Goal: Transaction & Acquisition: Purchase product/service

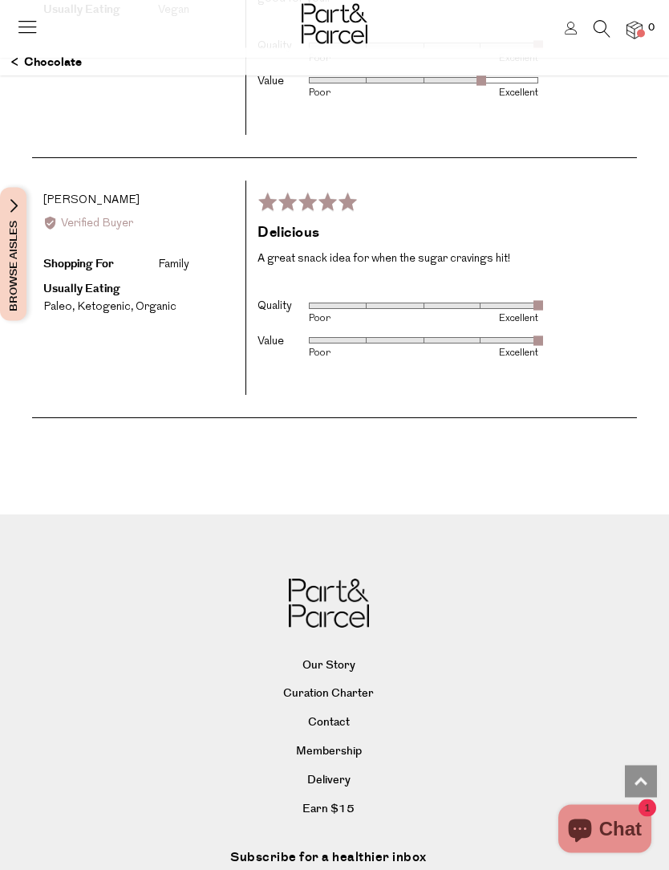
scroll to position [2852, 0]
click at [335, 769] on link "Delivery" at bounding box center [328, 781] width 604 height 24
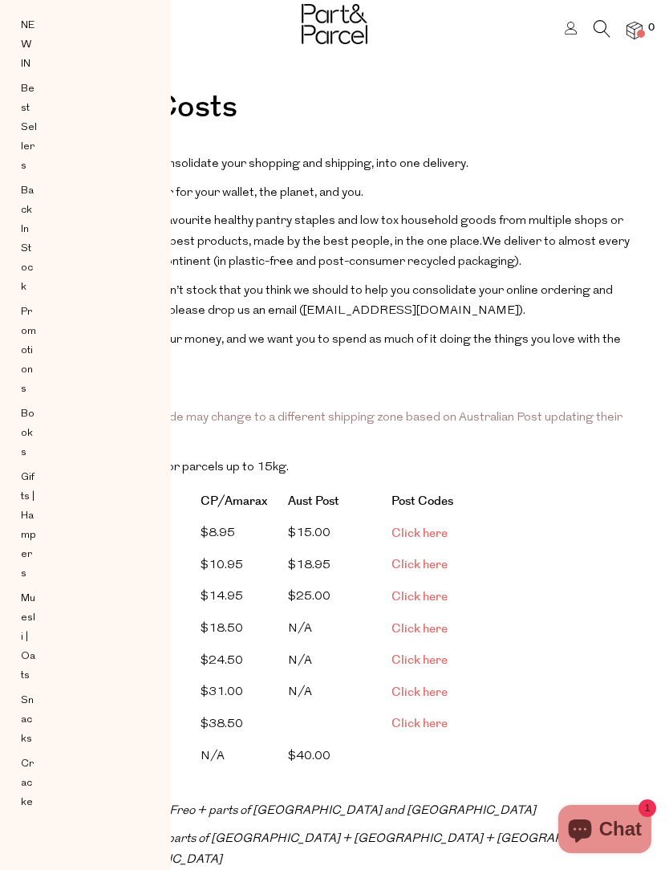
click at [427, 620] on span "Click here" at bounding box center [420, 628] width 56 height 17
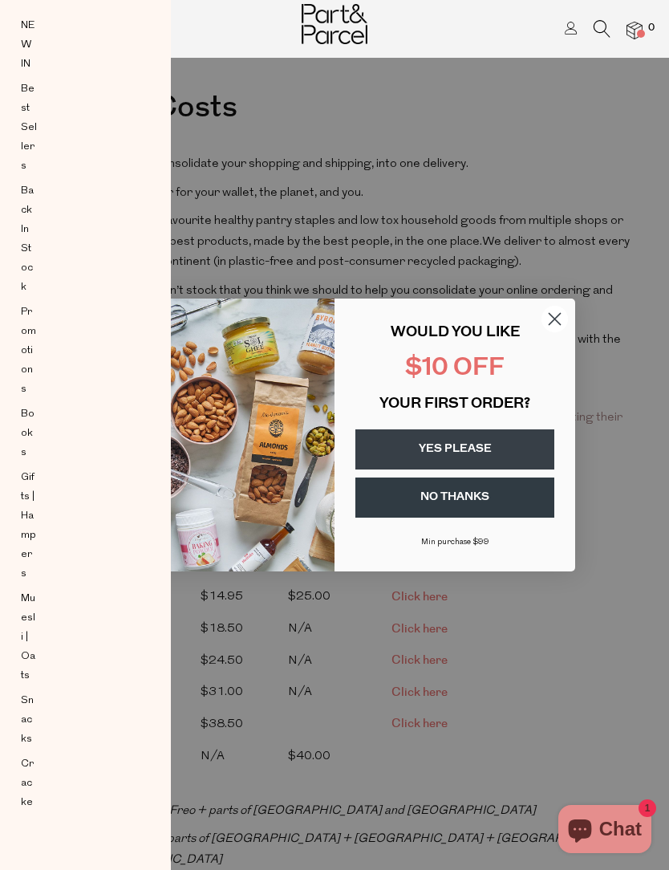
click at [558, 314] on circle "Close dialog" at bounding box center [555, 319] width 26 height 26
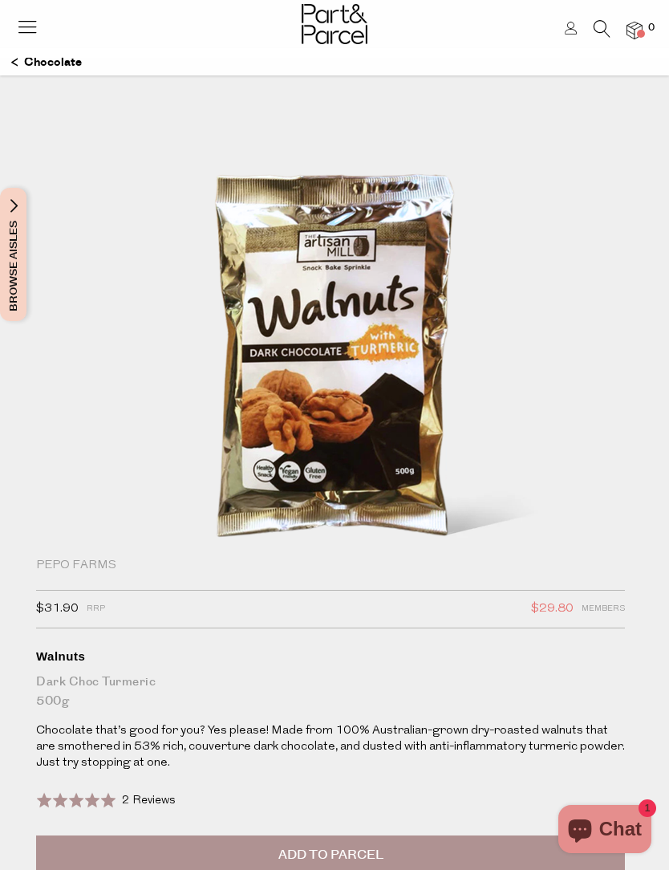
click at [59, 66] on p "Chocolate" at bounding box center [46, 62] width 71 height 27
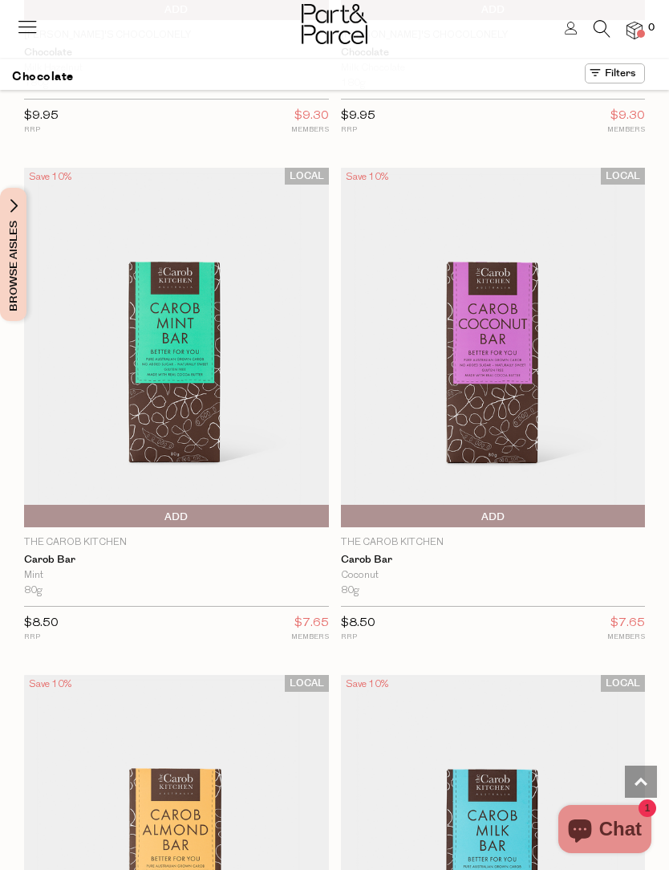
scroll to position [10679, 0]
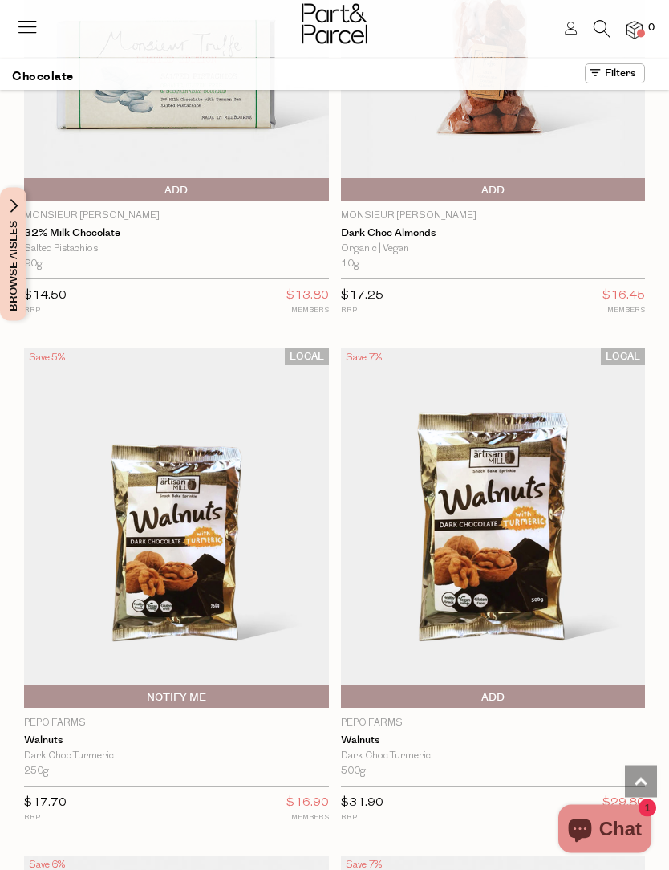
click at [565, 686] on span "Add To Parcel" at bounding box center [493, 698] width 297 height 24
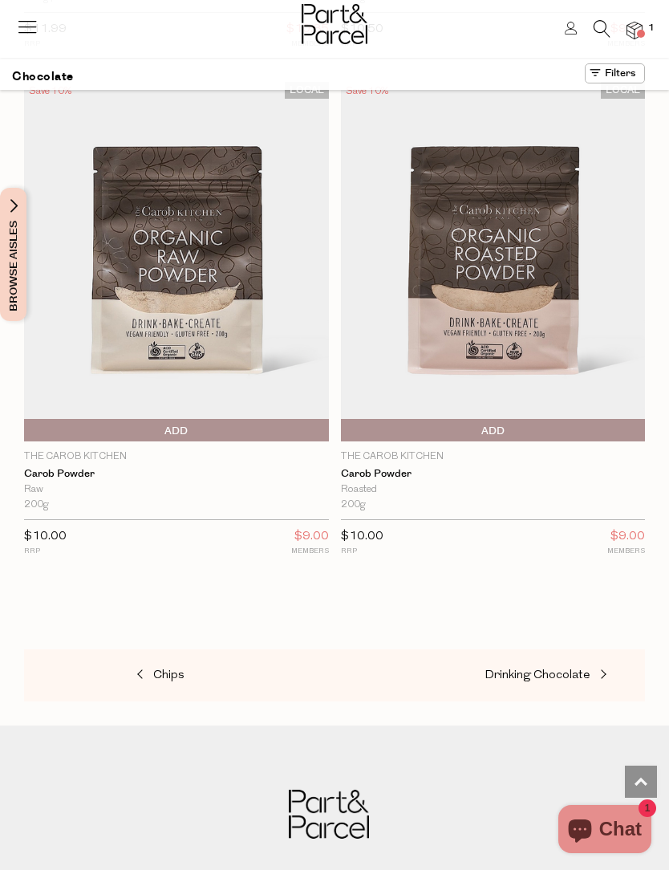
scroll to position [14290, 0]
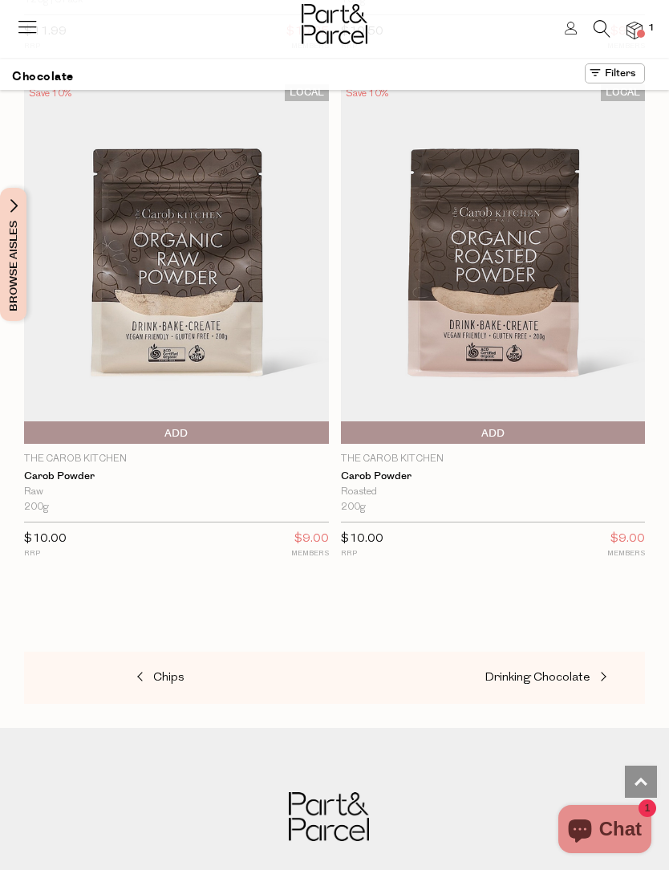
click at [170, 671] on span "Chips" at bounding box center [168, 677] width 31 height 12
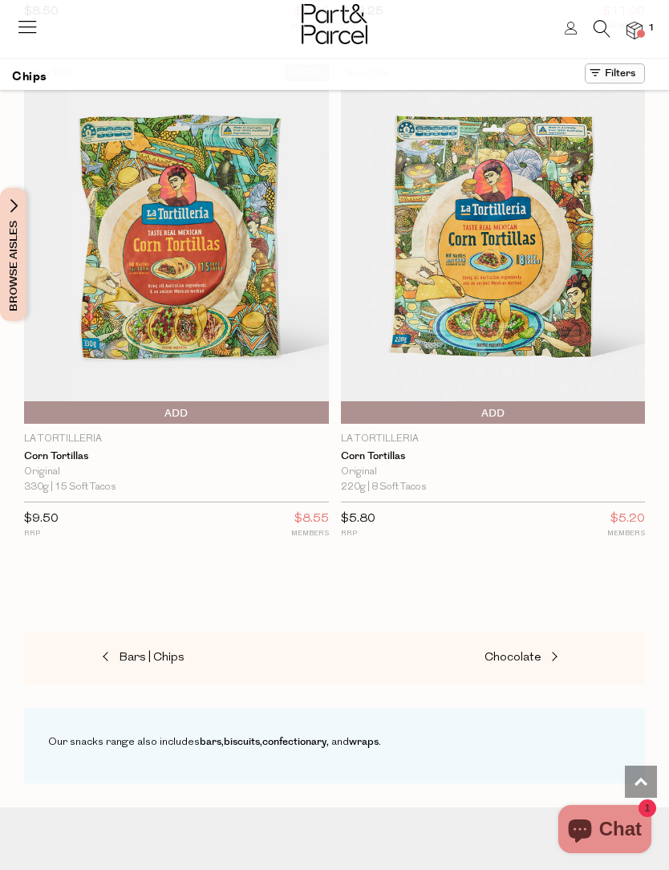
scroll to position [4103, 0]
click at [536, 648] on link "Chocolate" at bounding box center [565, 658] width 160 height 21
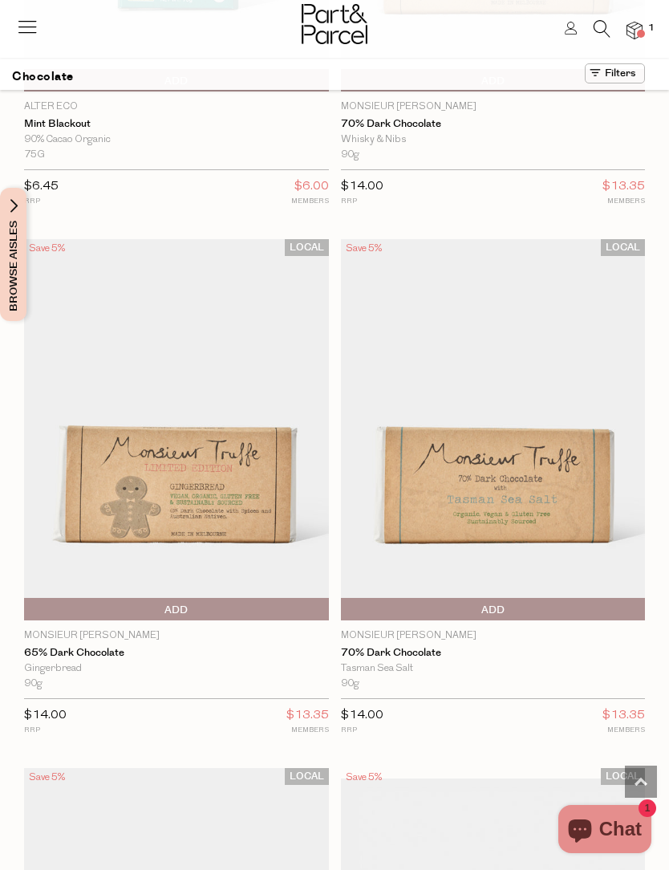
scroll to position [6478, 0]
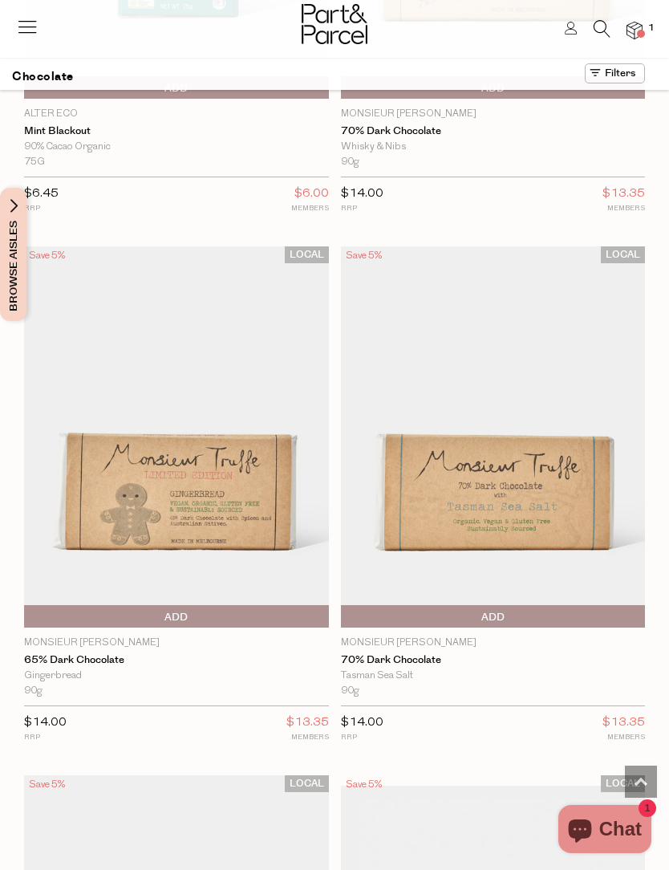
click at [578, 605] on span "Add To Parcel" at bounding box center [493, 617] width 297 height 24
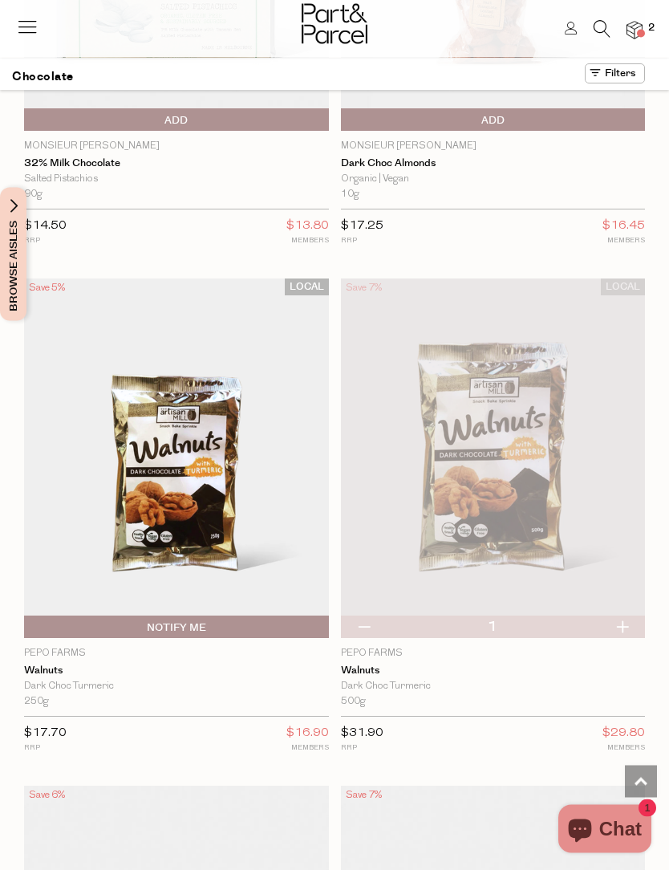
scroll to position [9024, 0]
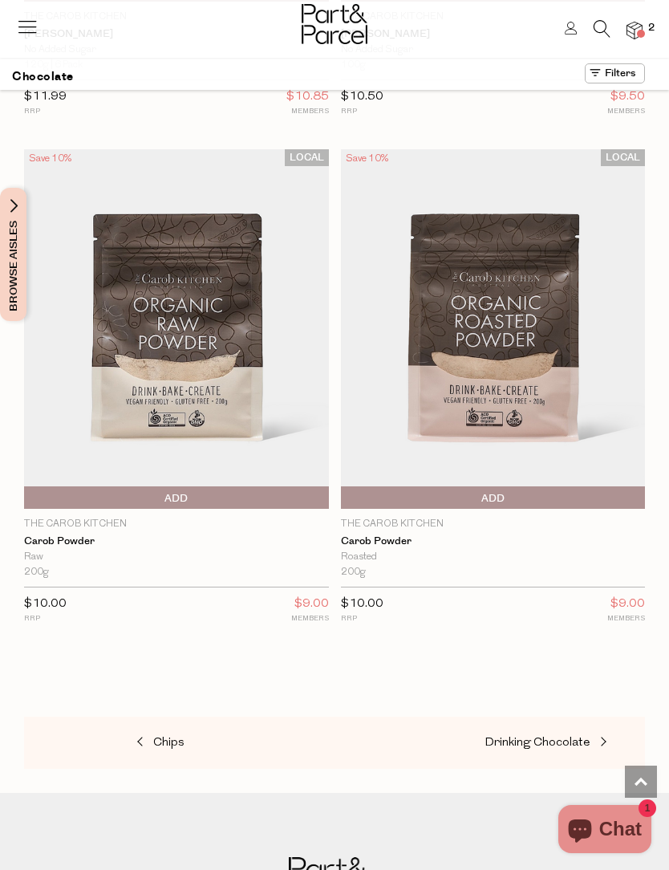
click at [569, 736] on span "Drinking Chocolate" at bounding box center [538, 742] width 106 height 12
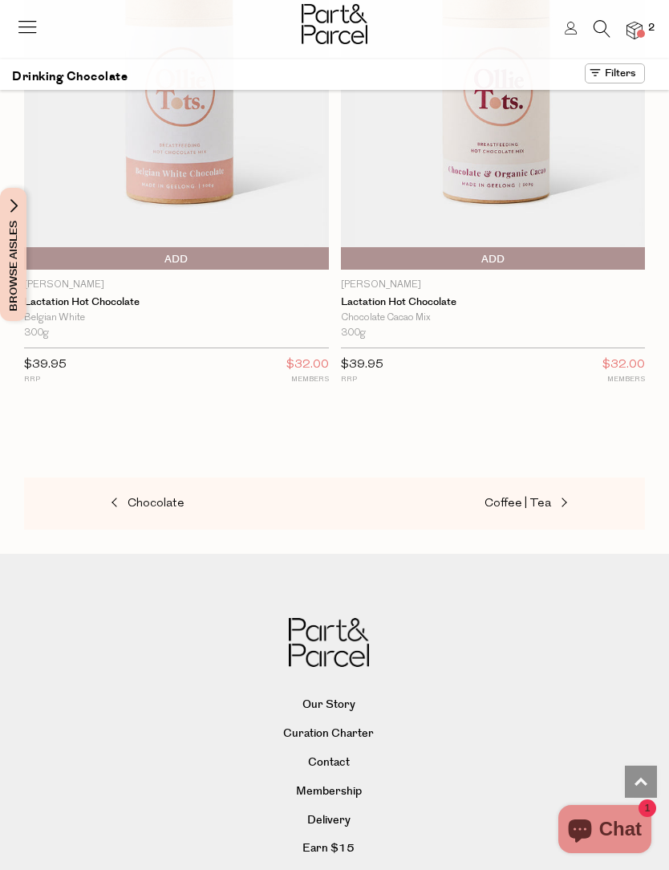
scroll to position [4278, 0]
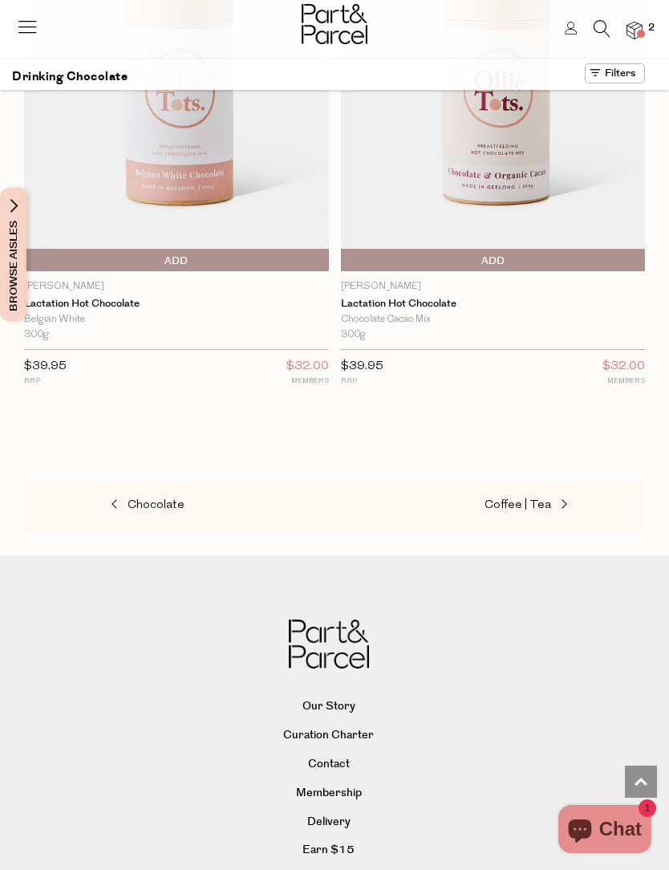
click at [649, 26] on span "2" at bounding box center [651, 28] width 14 height 14
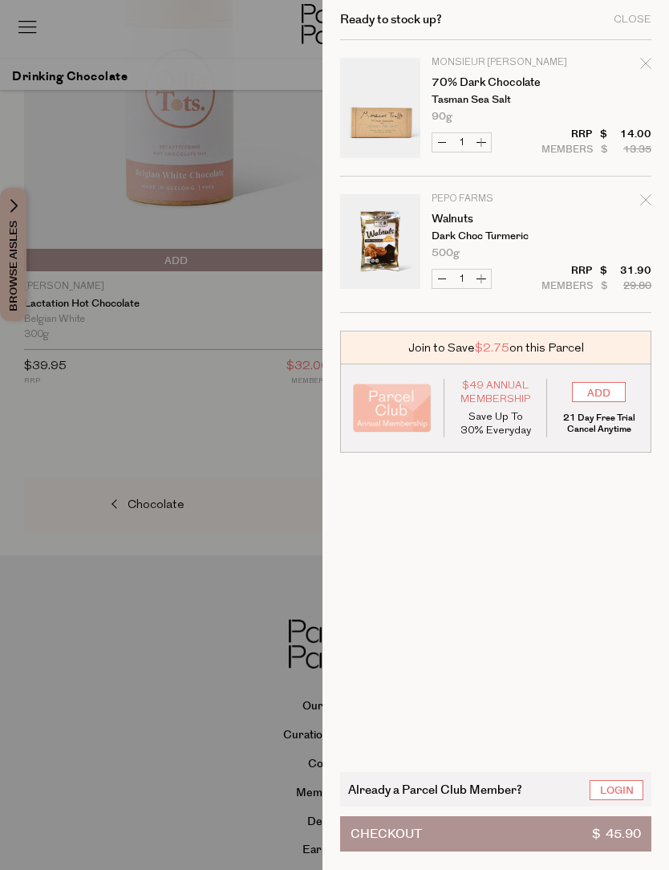
click at [624, 787] on link "Login" at bounding box center [617, 790] width 54 height 20
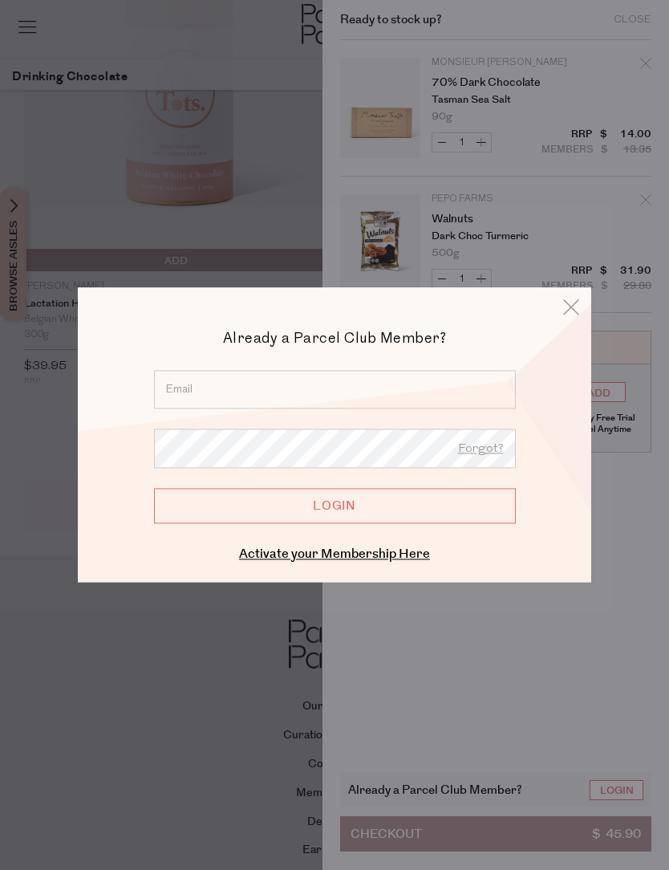
click at [277, 387] on input "email" at bounding box center [335, 389] width 362 height 39
type input "[EMAIL_ADDRESS][DOMAIN_NAME]"
click at [440, 513] on input "Login" at bounding box center [335, 505] width 362 height 35
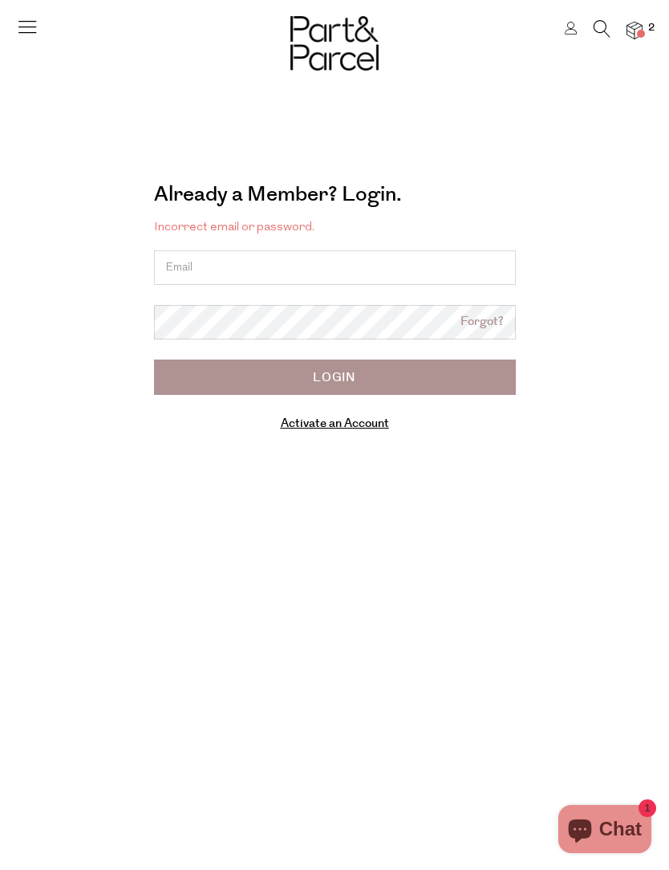
click at [653, 26] on span "2" at bounding box center [651, 28] width 14 height 14
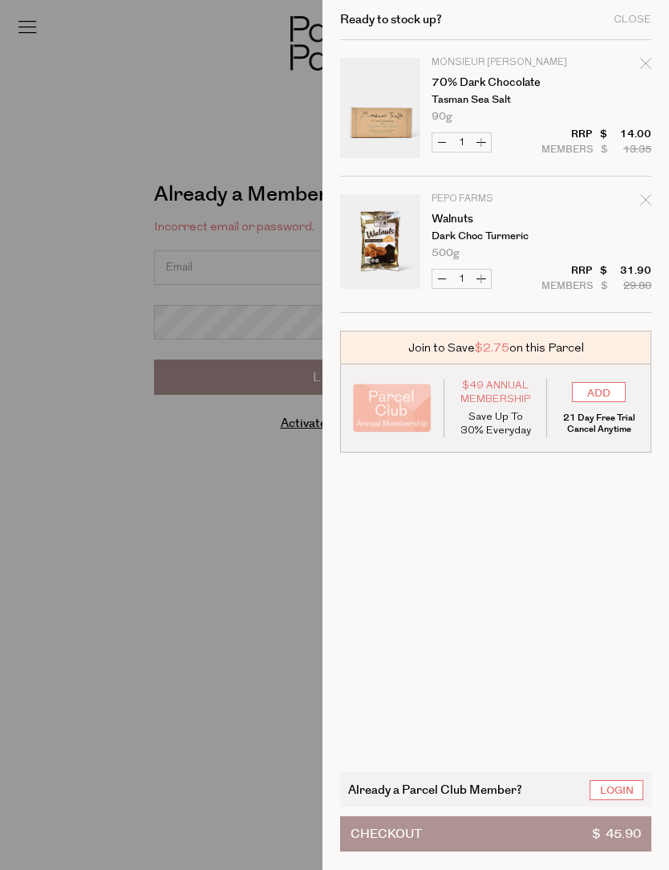
click at [605, 831] on span "$ 45.90" at bounding box center [616, 834] width 49 height 34
